Goal: Find specific page/section: Find specific page/section

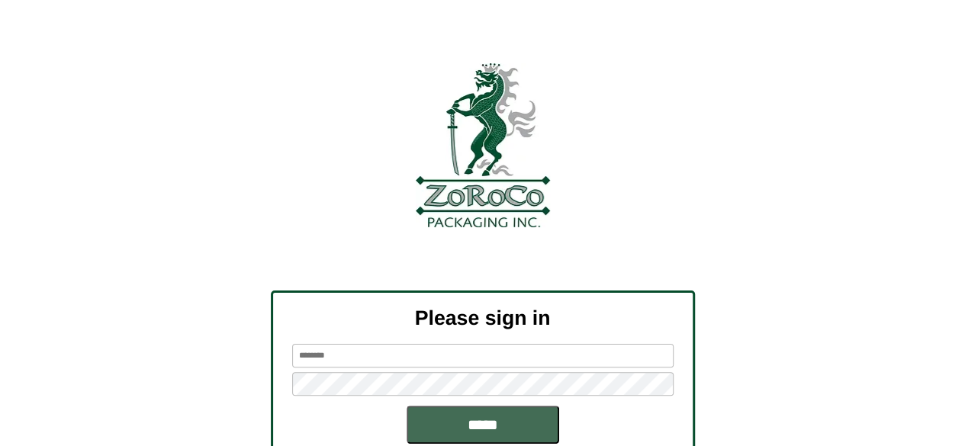
type input "******"
click at [527, 429] on input "*****" at bounding box center [483, 425] width 153 height 38
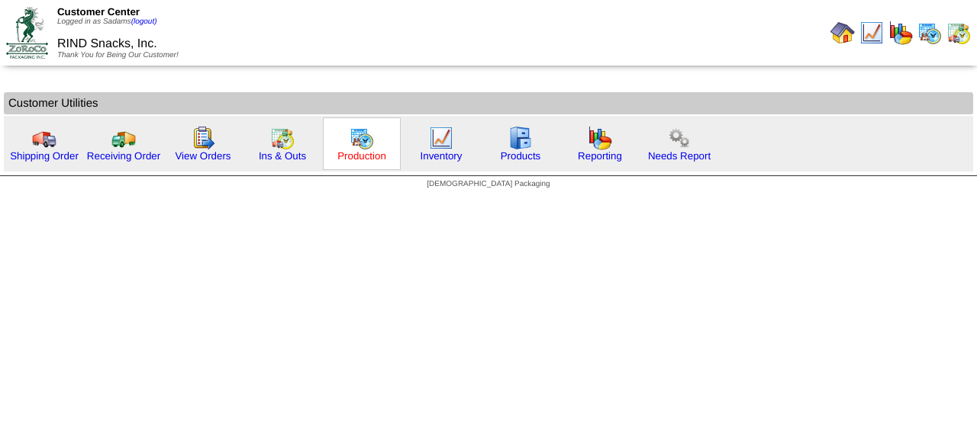
click at [382, 161] on link "Production" at bounding box center [361, 155] width 49 height 11
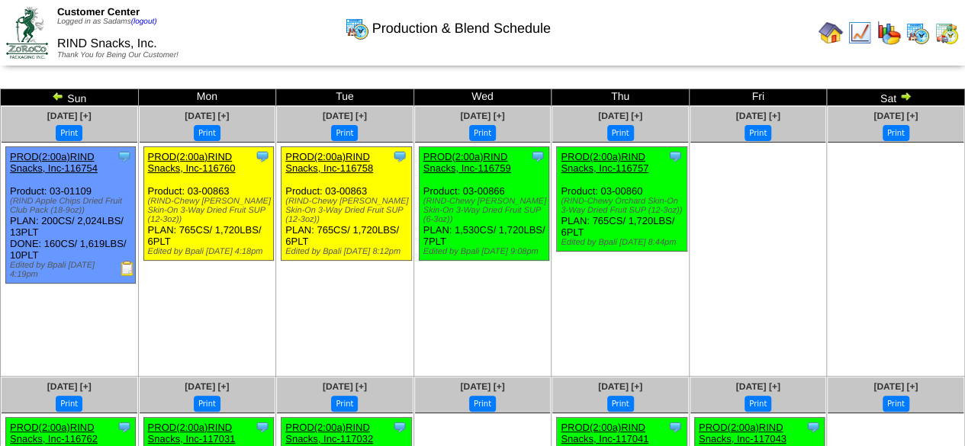
click at [60, 94] on img at bounding box center [58, 96] width 12 height 12
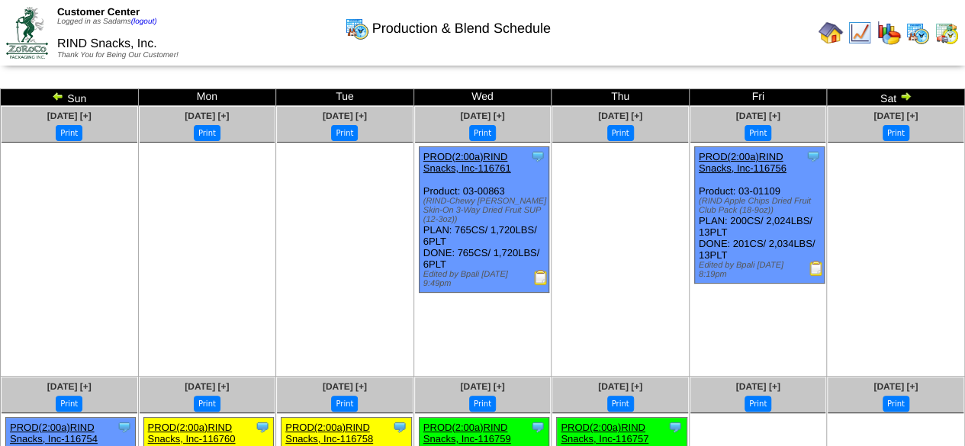
click at [59, 95] on img at bounding box center [58, 96] width 12 height 12
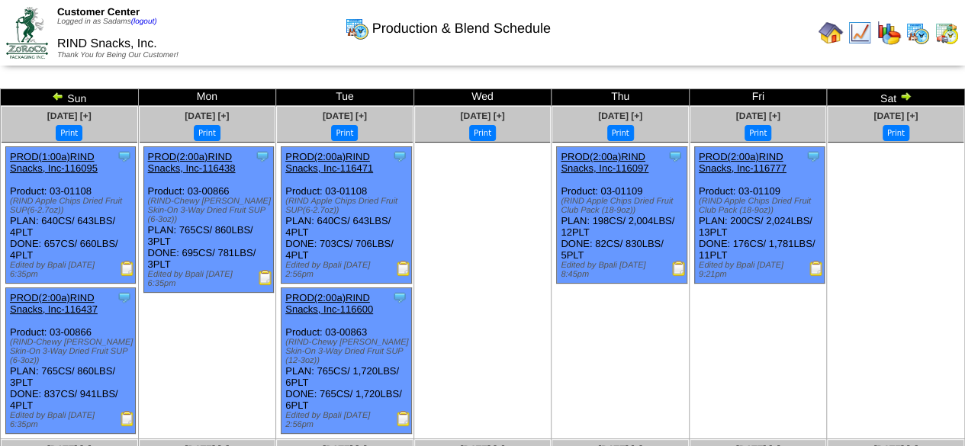
click at [910, 95] on img at bounding box center [906, 96] width 12 height 12
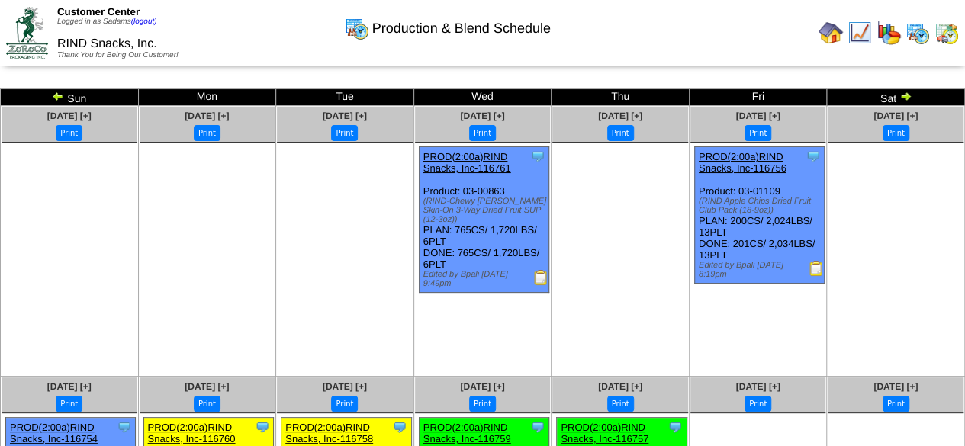
click at [542, 284] on img at bounding box center [540, 277] width 15 height 15
click at [820, 273] on img at bounding box center [816, 268] width 15 height 15
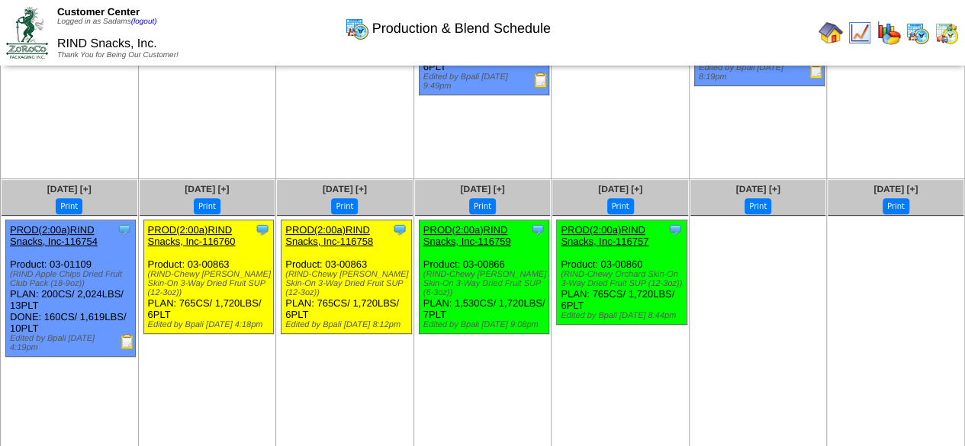
scroll to position [221, 0]
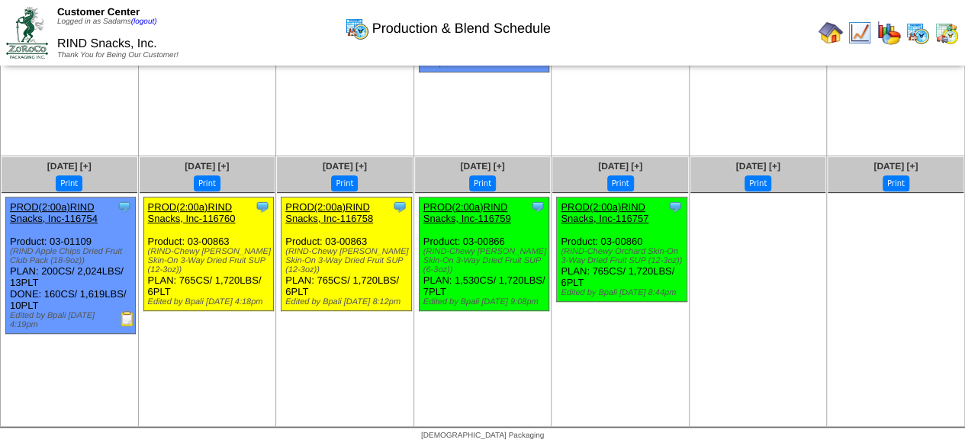
click at [128, 324] on img at bounding box center [127, 318] width 15 height 15
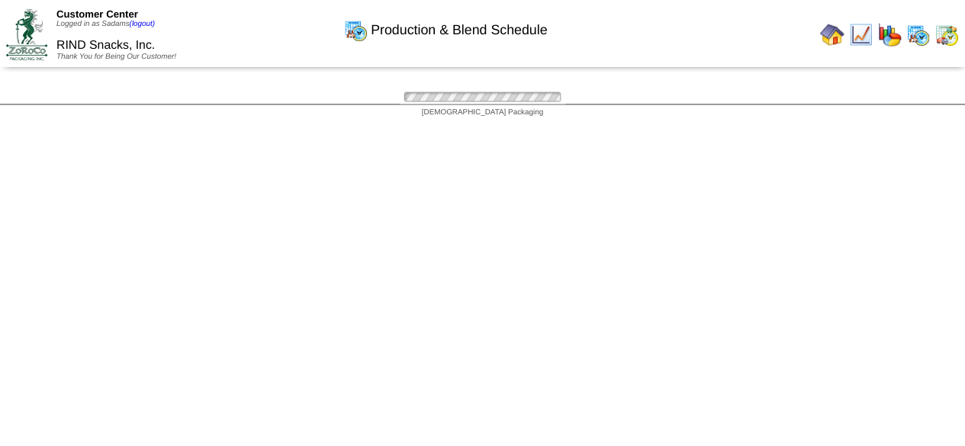
scroll to position [221, 0]
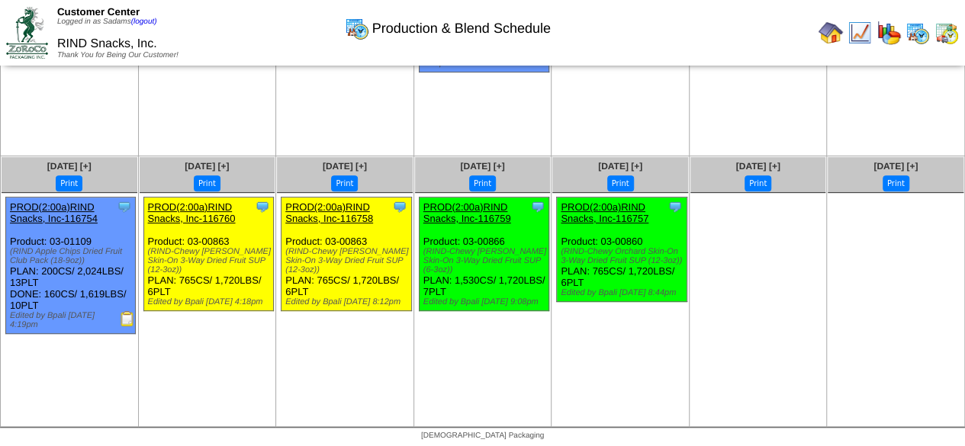
click at [824, 30] on img at bounding box center [831, 33] width 24 height 24
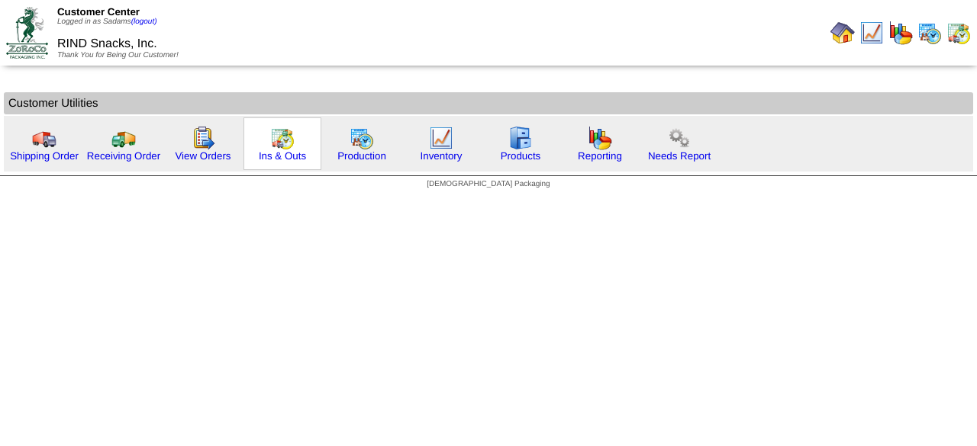
click at [308, 163] on div "Ins & Outs" at bounding box center [282, 144] width 78 height 53
click at [295, 160] on link "Ins & Outs" at bounding box center [282, 155] width 47 height 11
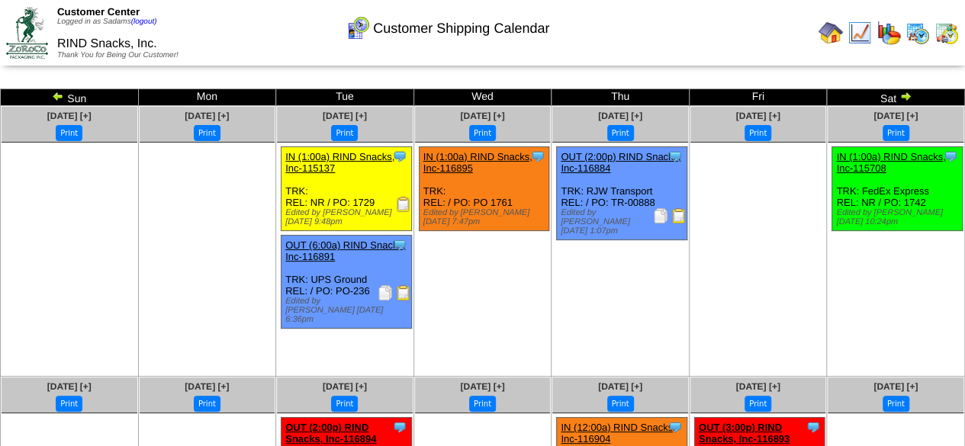
click at [829, 43] on img at bounding box center [831, 33] width 24 height 24
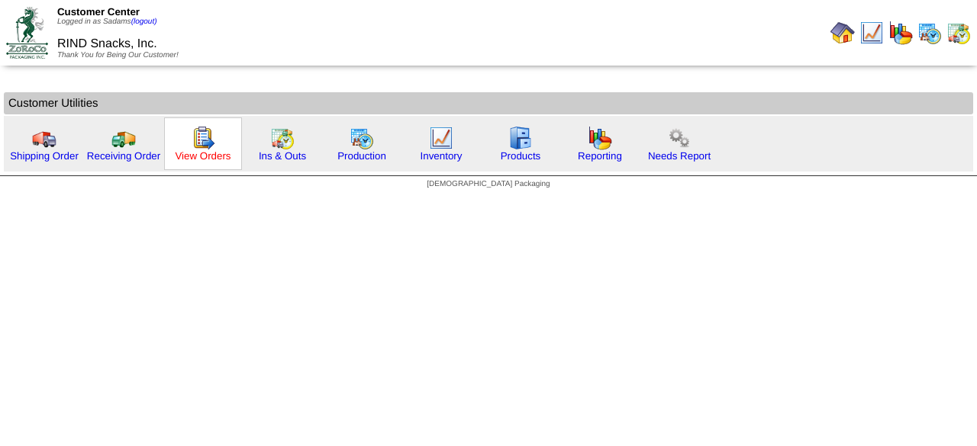
click at [200, 153] on link "View Orders" at bounding box center [203, 155] width 56 height 11
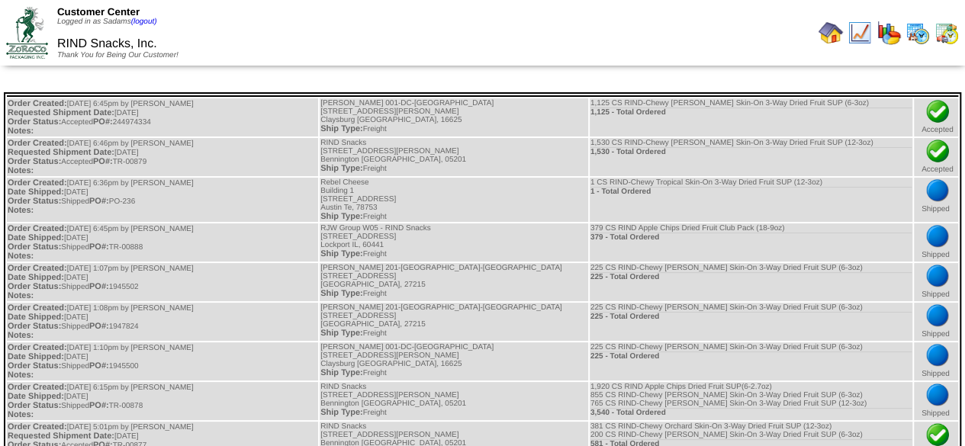
click at [823, 32] on img at bounding box center [831, 33] width 24 height 24
